Goal: Find specific page/section: Find specific page/section

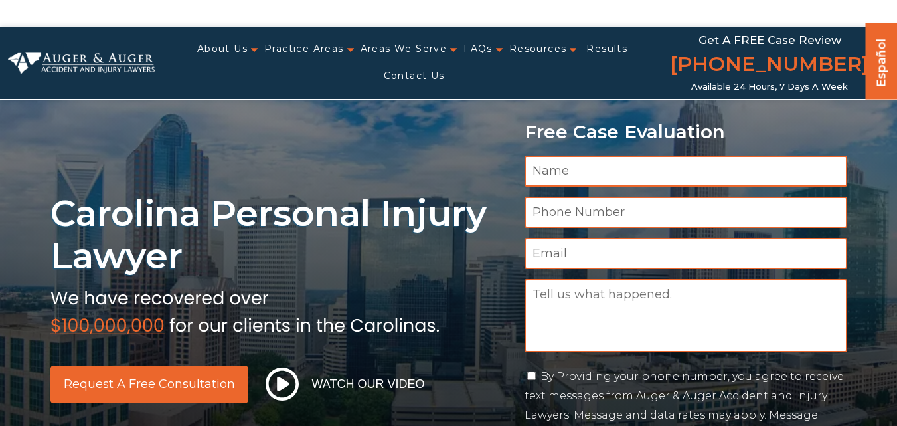
click at [445, 68] on link "Contact Us" at bounding box center [414, 75] width 61 height 27
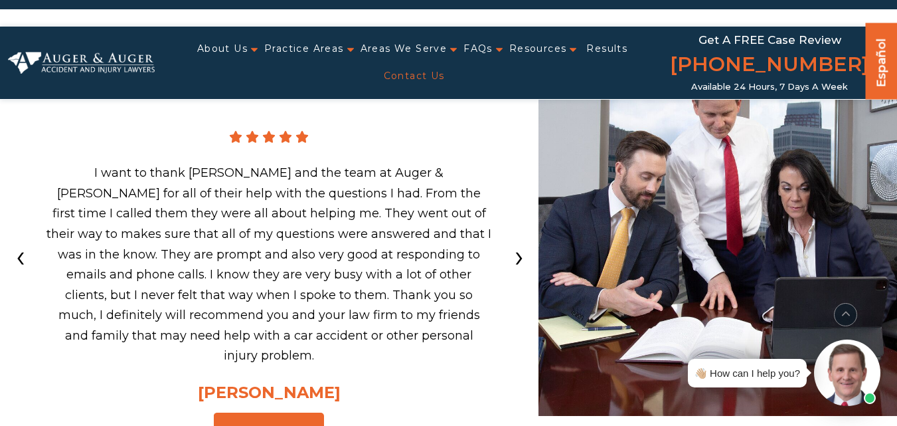
scroll to position [3074, 0]
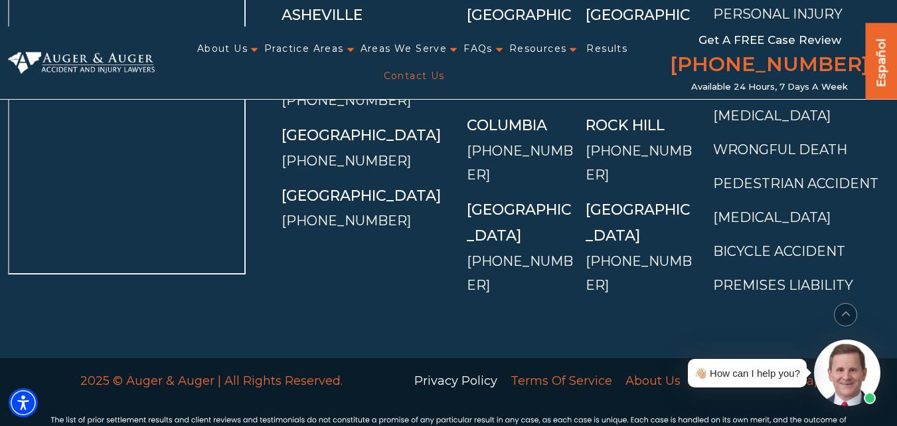
click at [474, 366] on link "Privacy Policy" at bounding box center [456, 380] width 96 height 28
